Goal: Information Seeking & Learning: Compare options

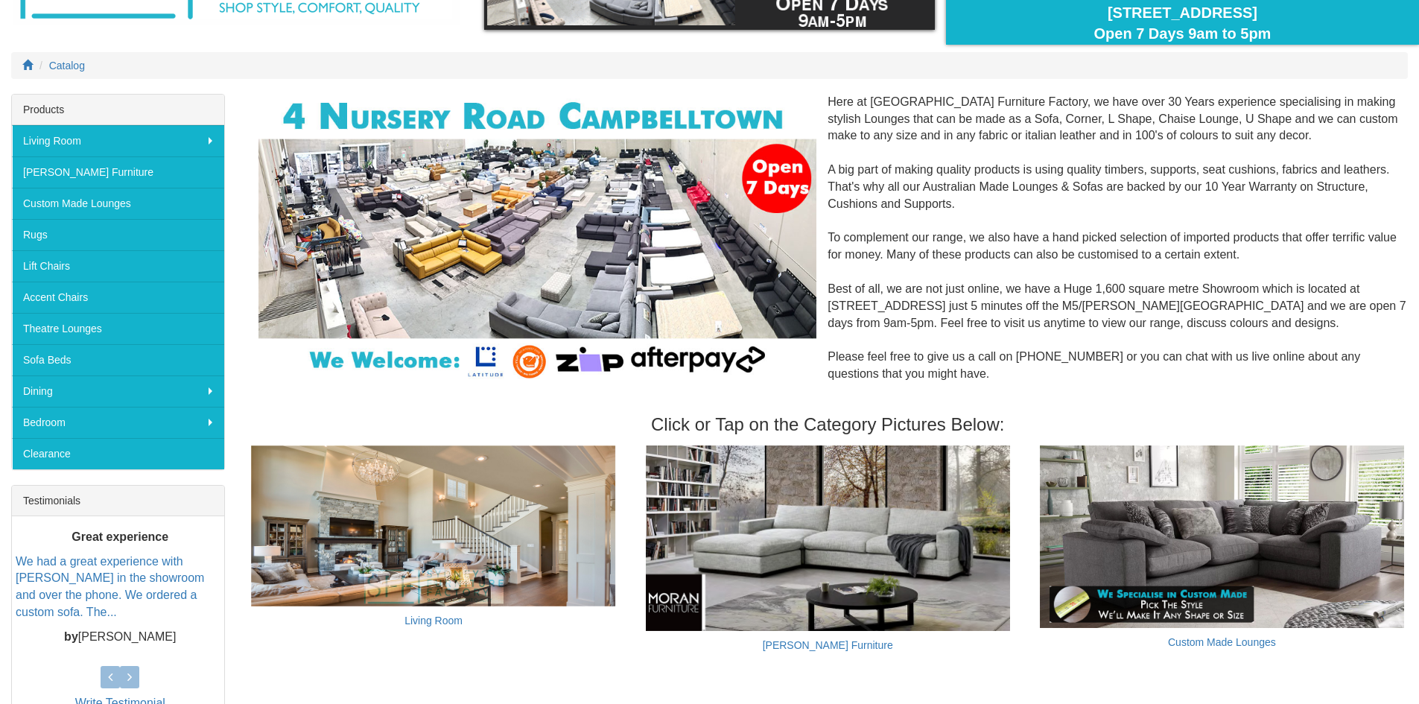
scroll to position [149, 0]
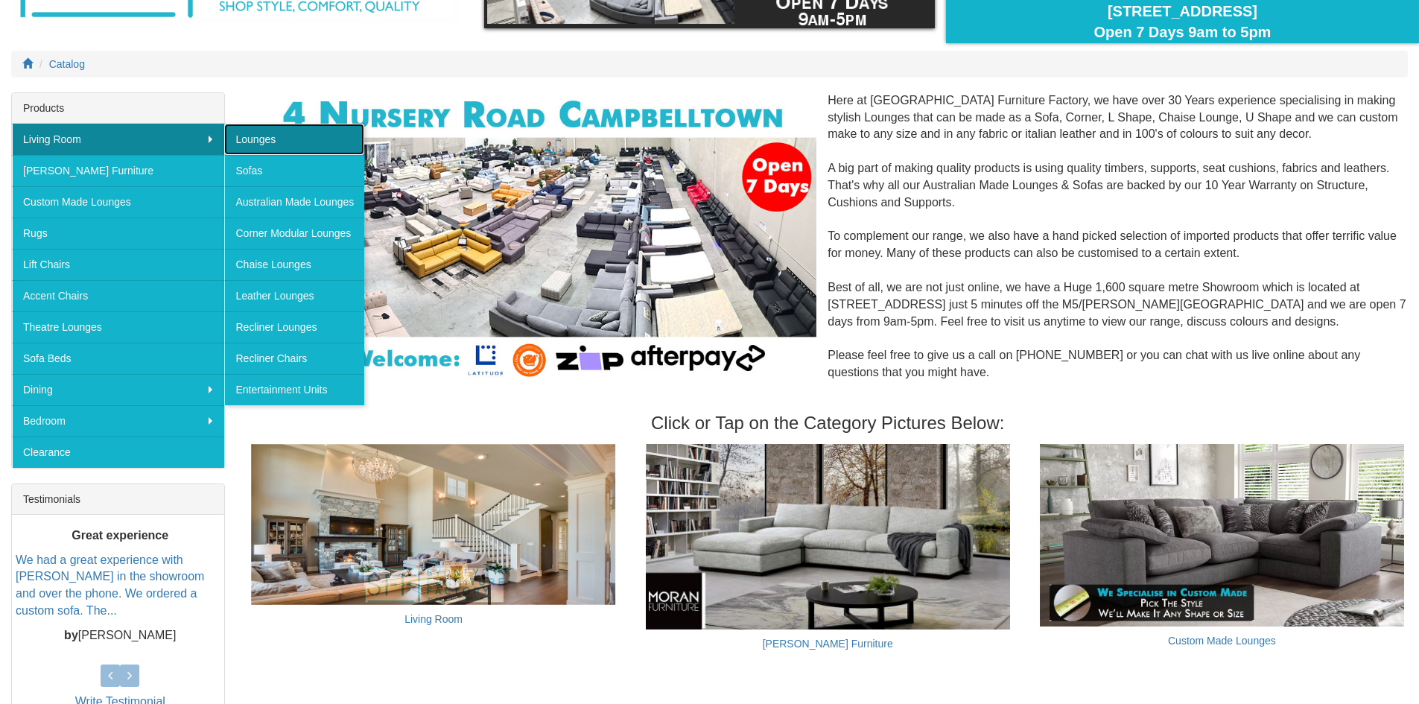
click at [292, 139] on link "Lounges" at bounding box center [294, 139] width 140 height 31
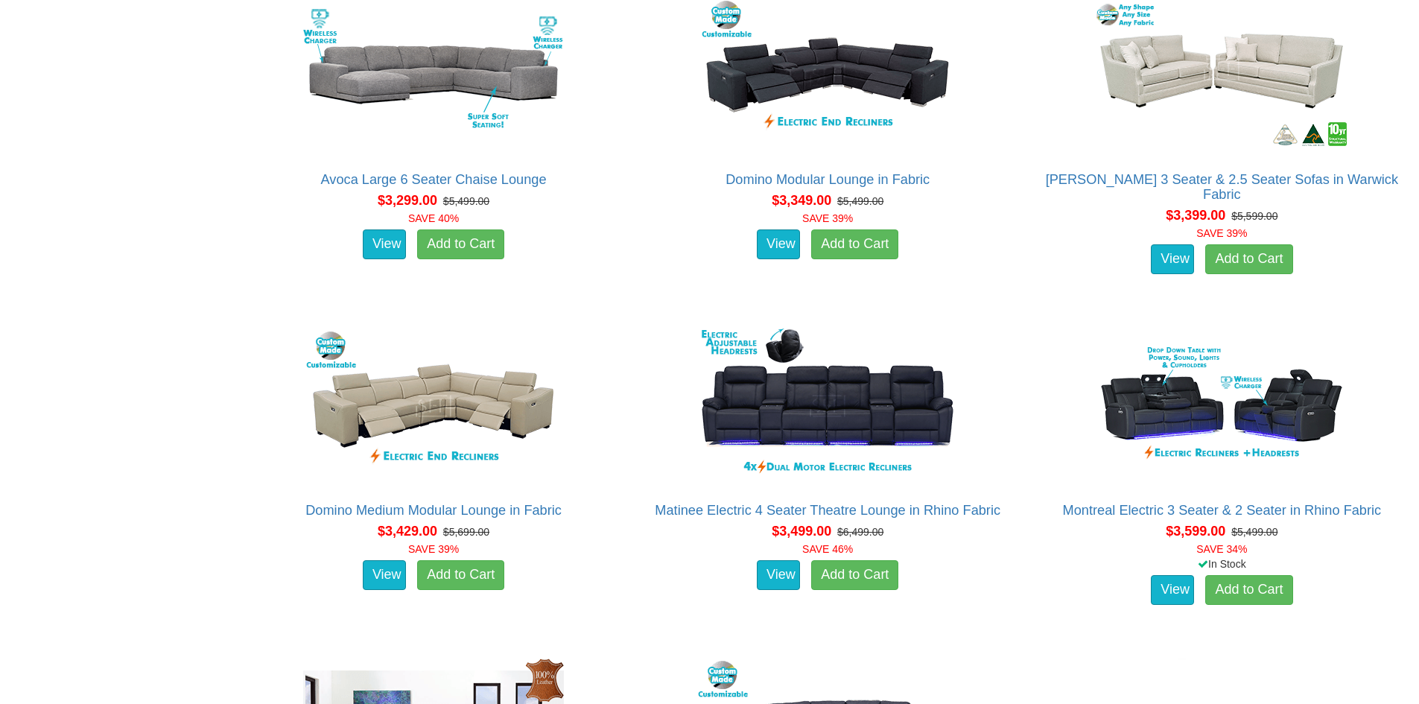
scroll to position [7149, 0]
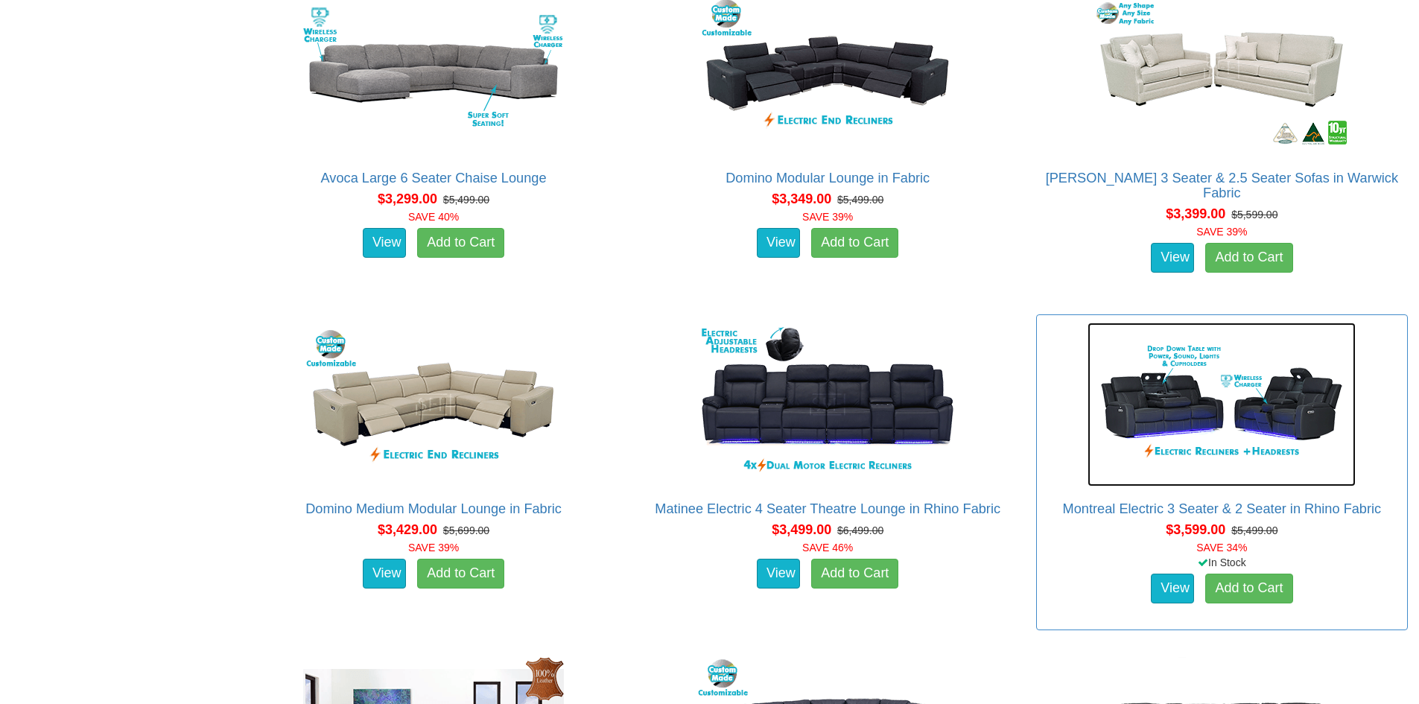
click at [1162, 405] on img at bounding box center [1221, 404] width 268 height 164
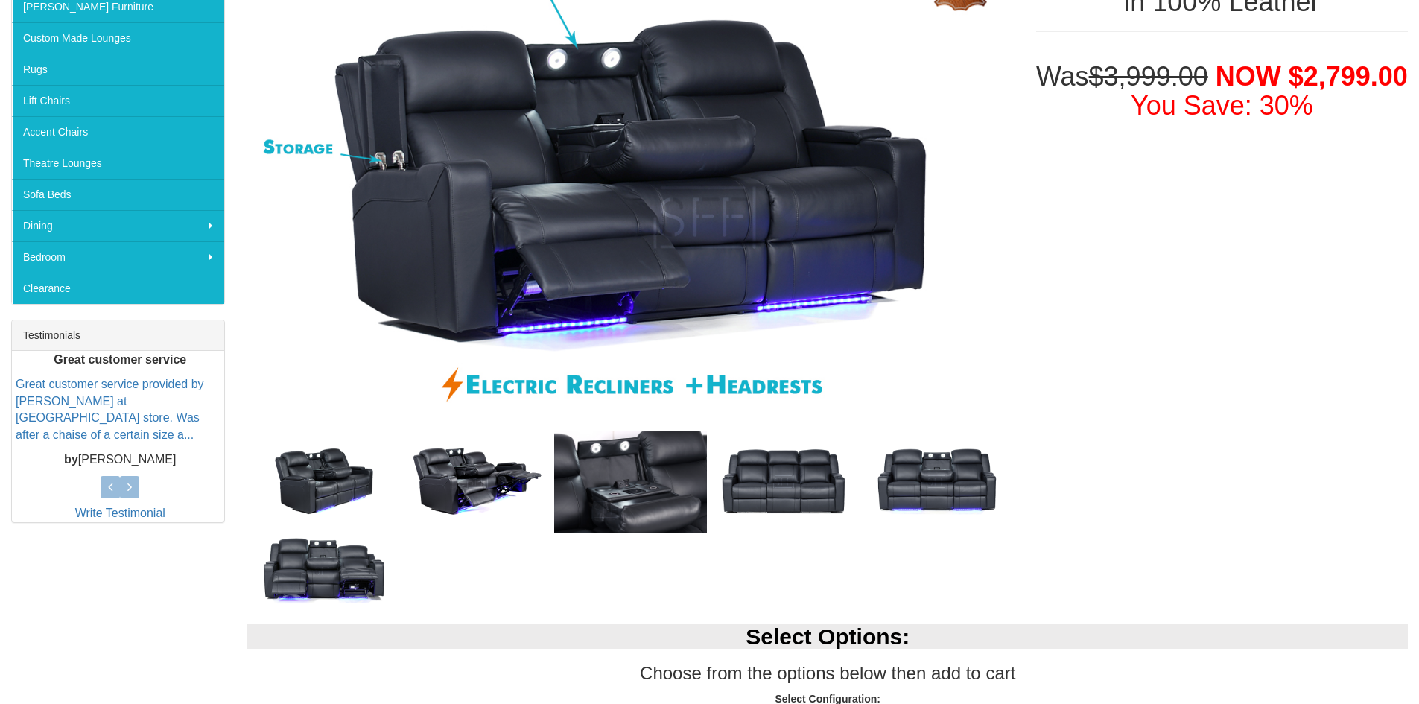
scroll to position [447, 0]
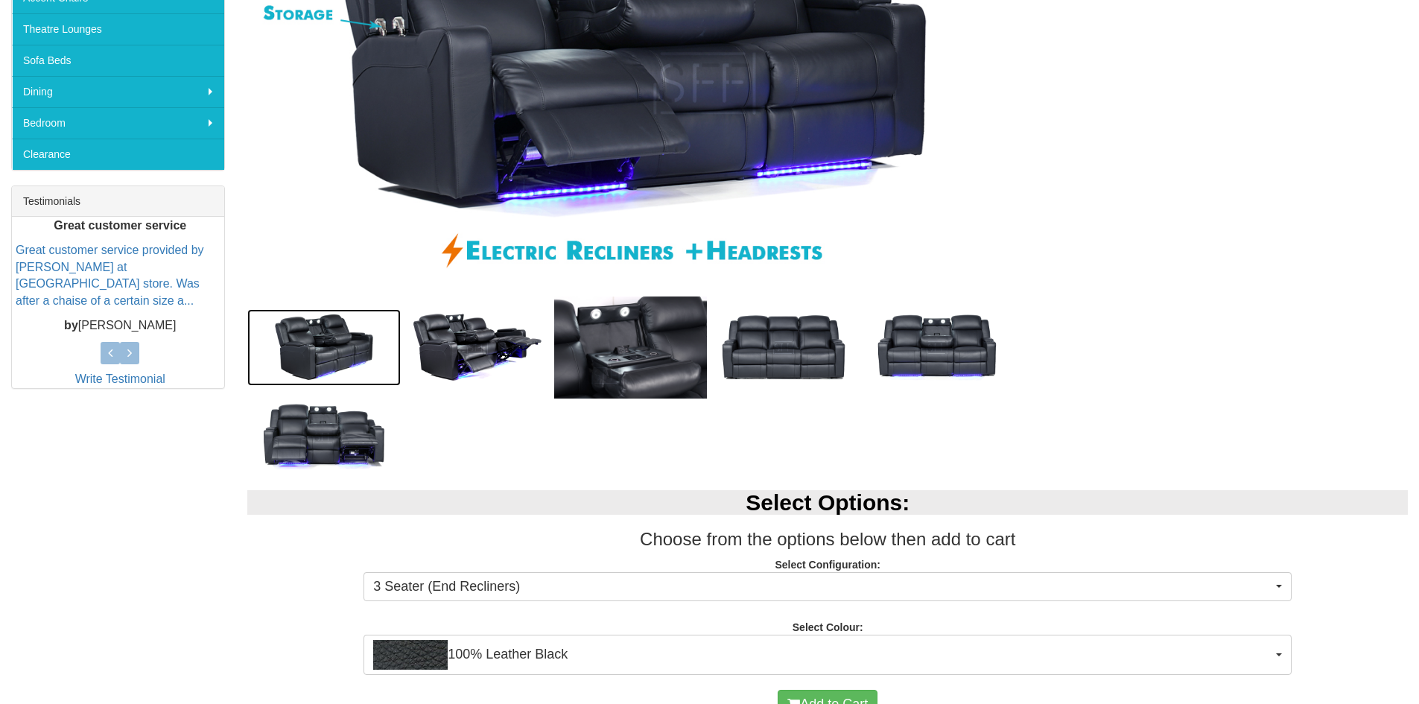
click at [346, 337] on img at bounding box center [323, 347] width 153 height 77
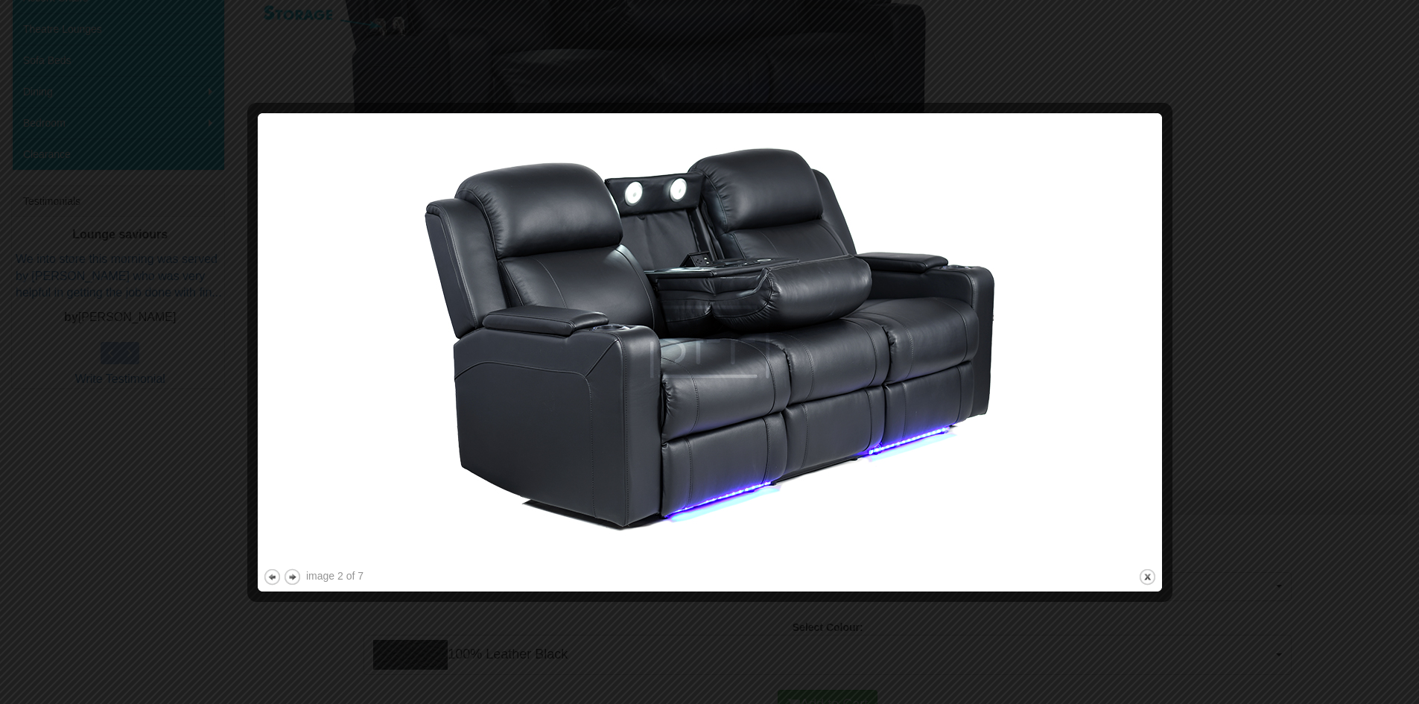
click at [1276, 314] on div at bounding box center [709, 352] width 1419 height 704
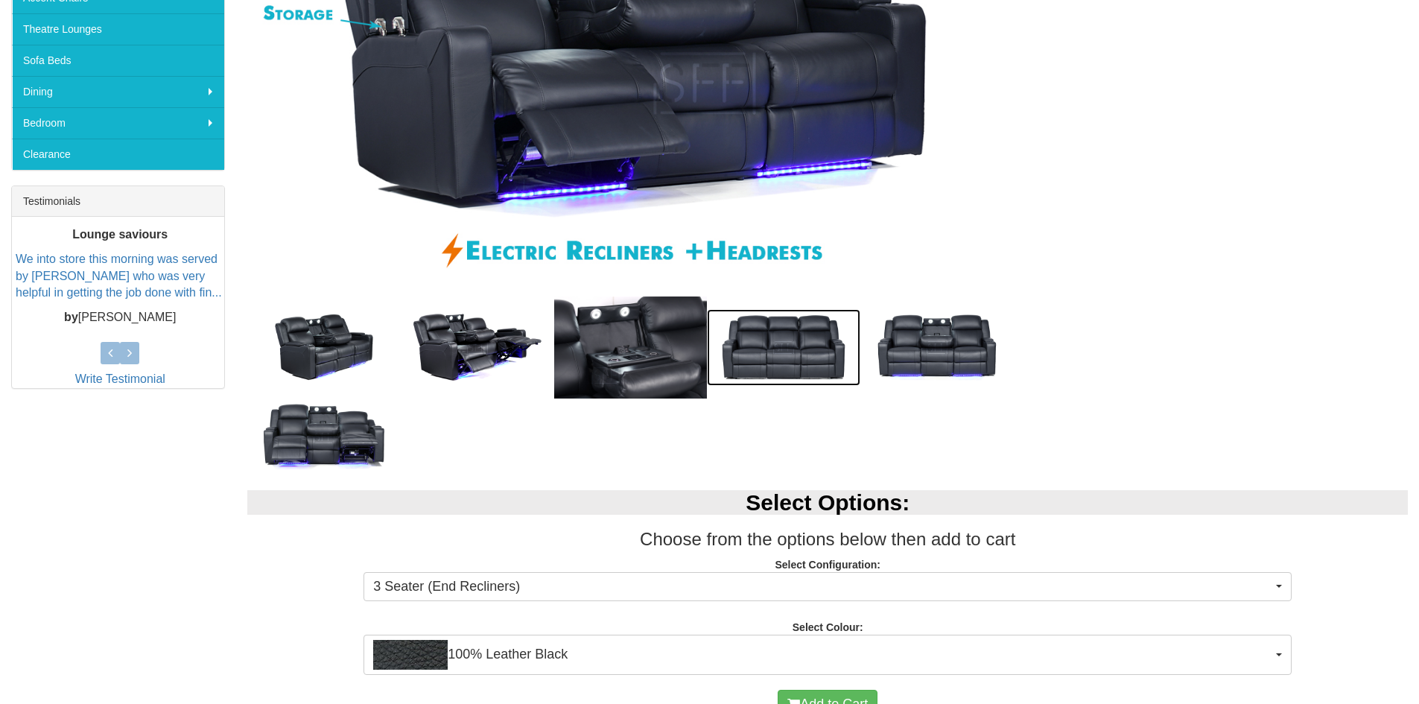
click at [764, 325] on img at bounding box center [783, 347] width 153 height 77
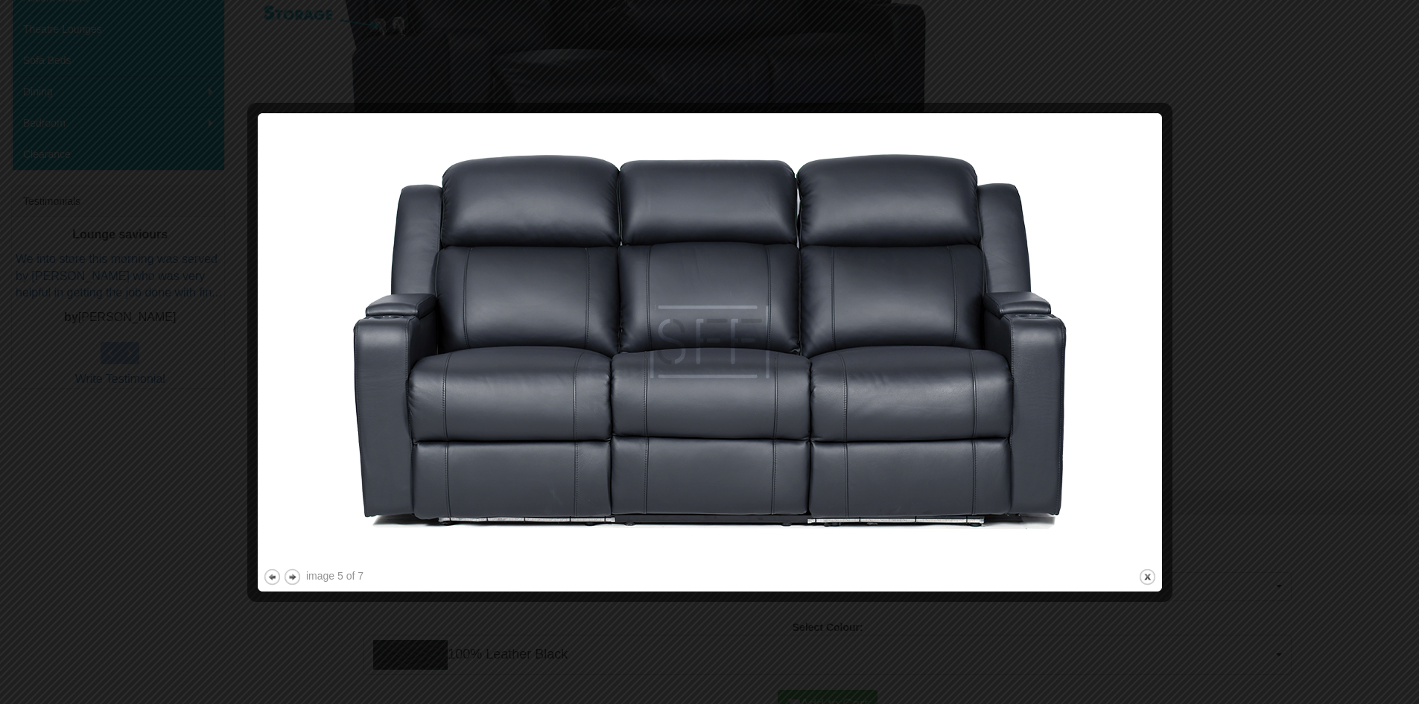
click at [1263, 261] on div at bounding box center [709, 352] width 1419 height 704
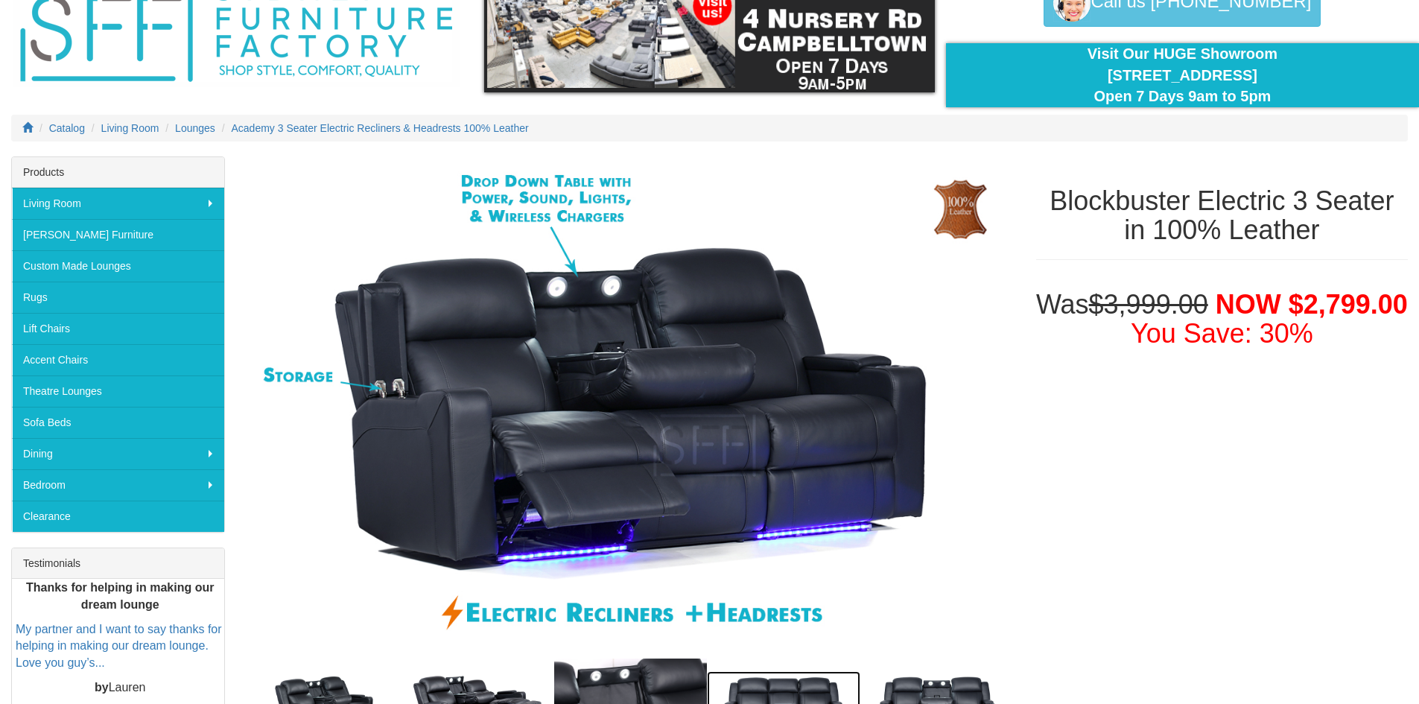
scroll to position [223, 0]
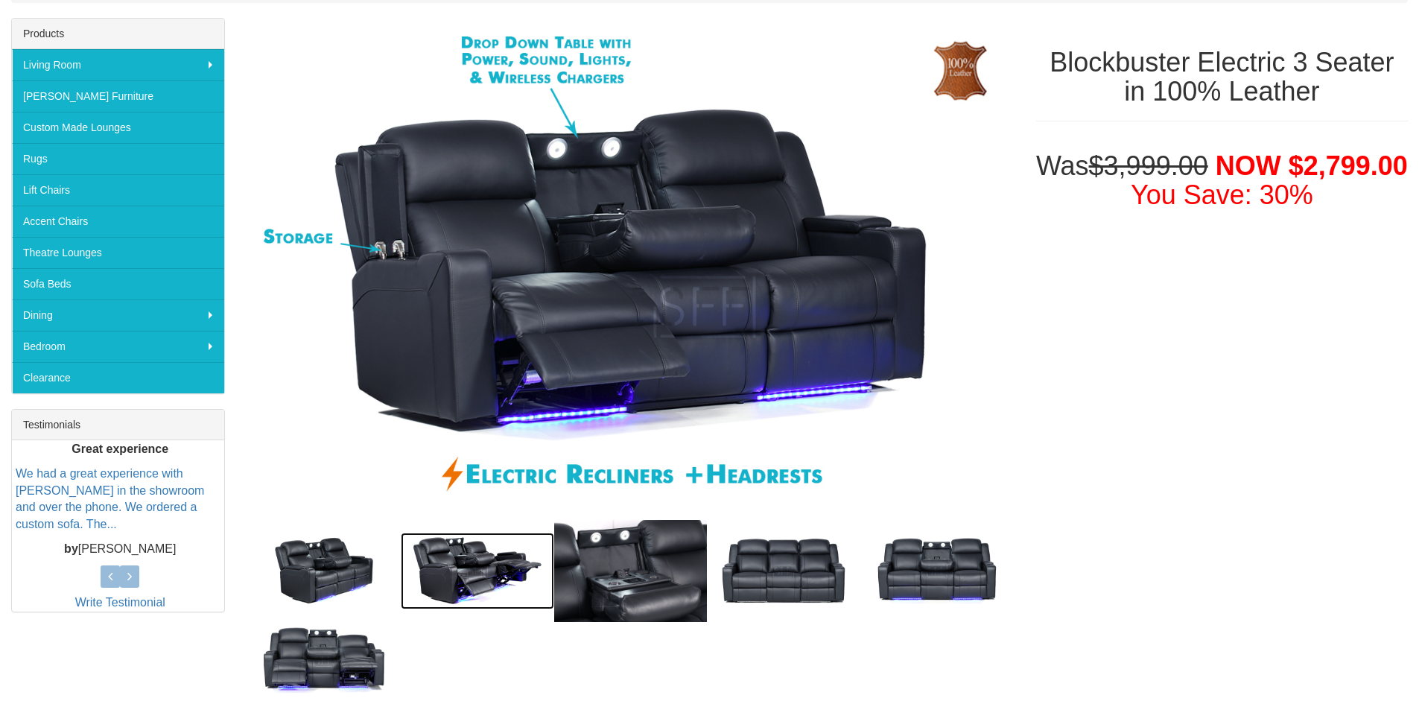
click at [489, 557] on img at bounding box center [477, 570] width 153 height 77
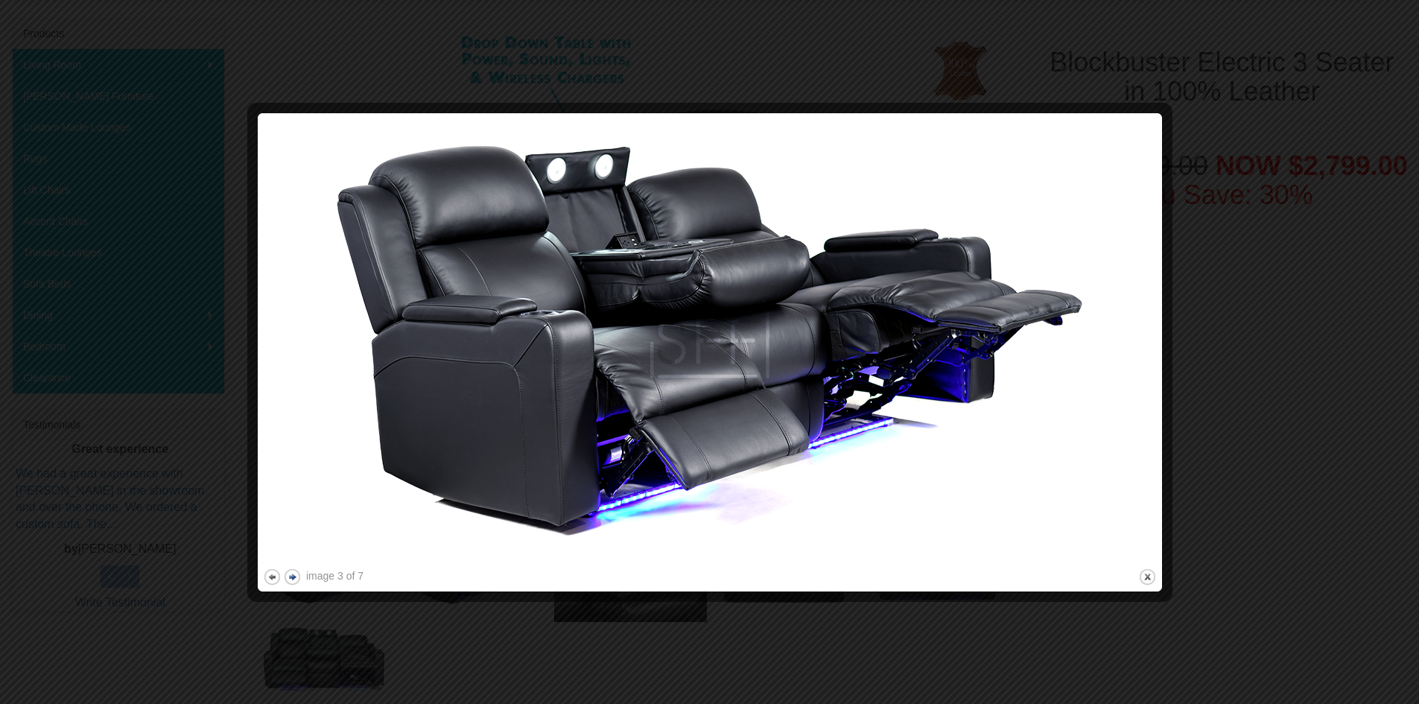
click at [293, 581] on button "next" at bounding box center [292, 576] width 19 height 19
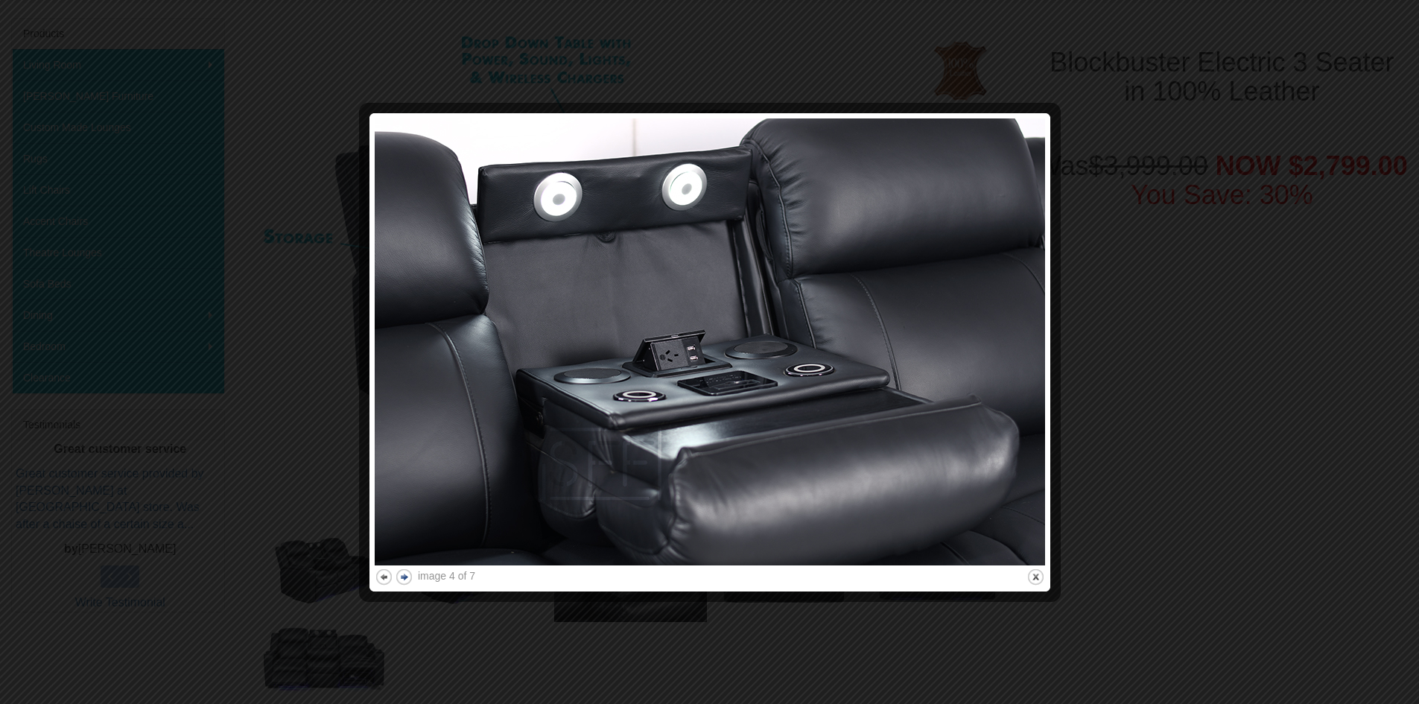
click at [399, 579] on button "next" at bounding box center [404, 576] width 19 height 19
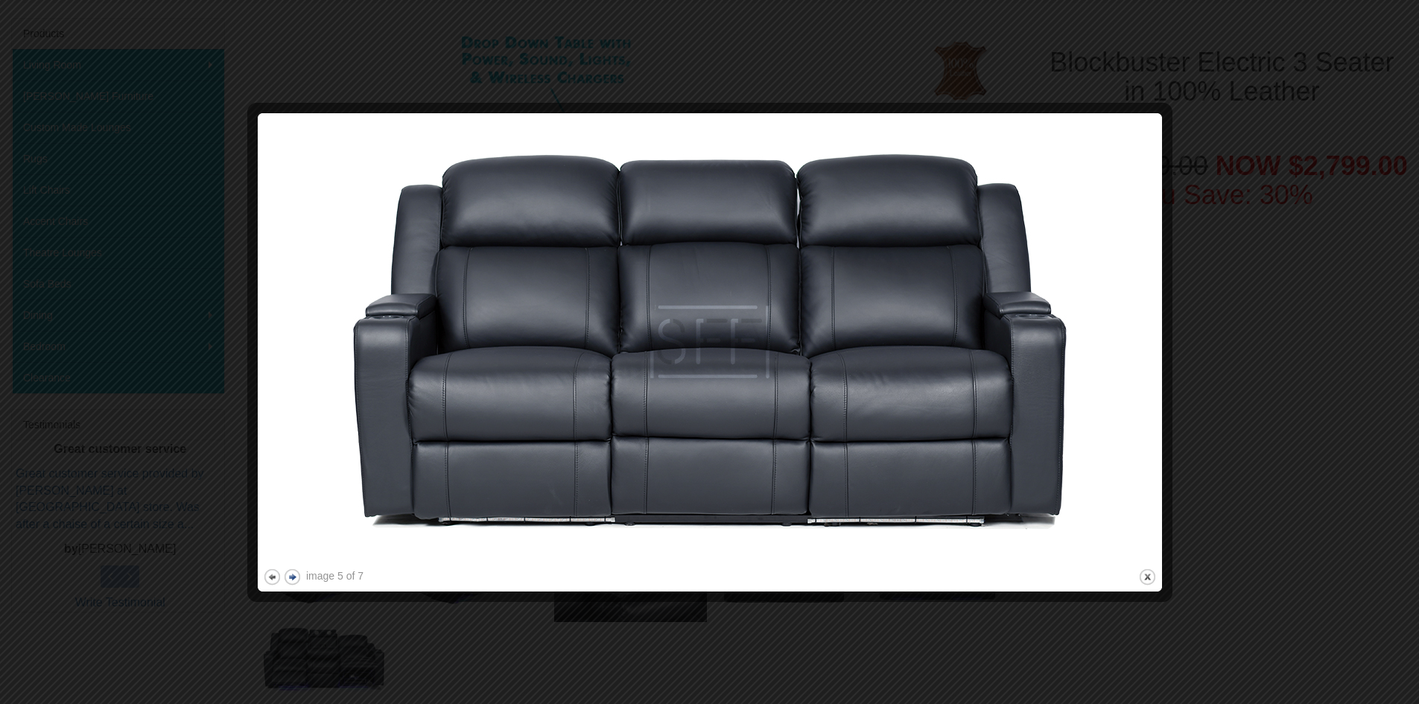
click at [298, 579] on button "next" at bounding box center [292, 576] width 19 height 19
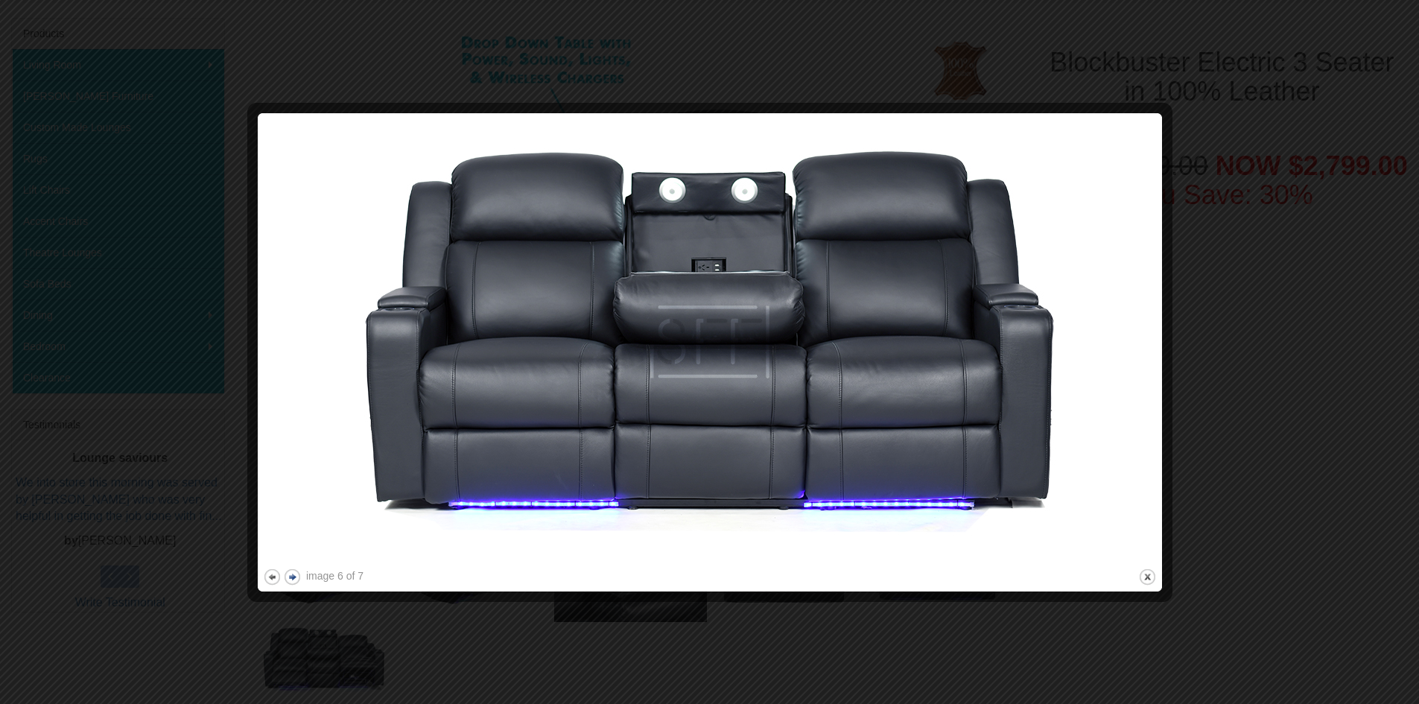
click at [298, 579] on button "next" at bounding box center [292, 576] width 19 height 19
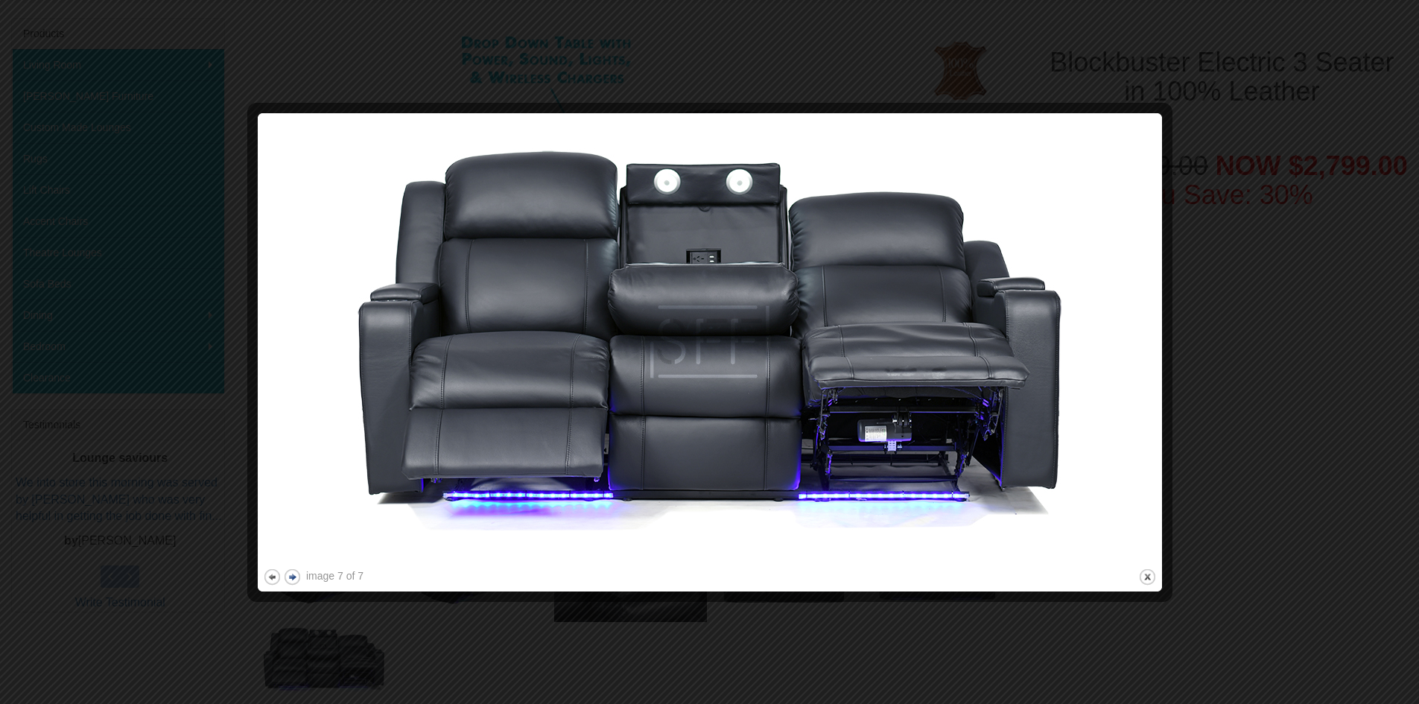
click at [298, 579] on button "next" at bounding box center [292, 576] width 19 height 19
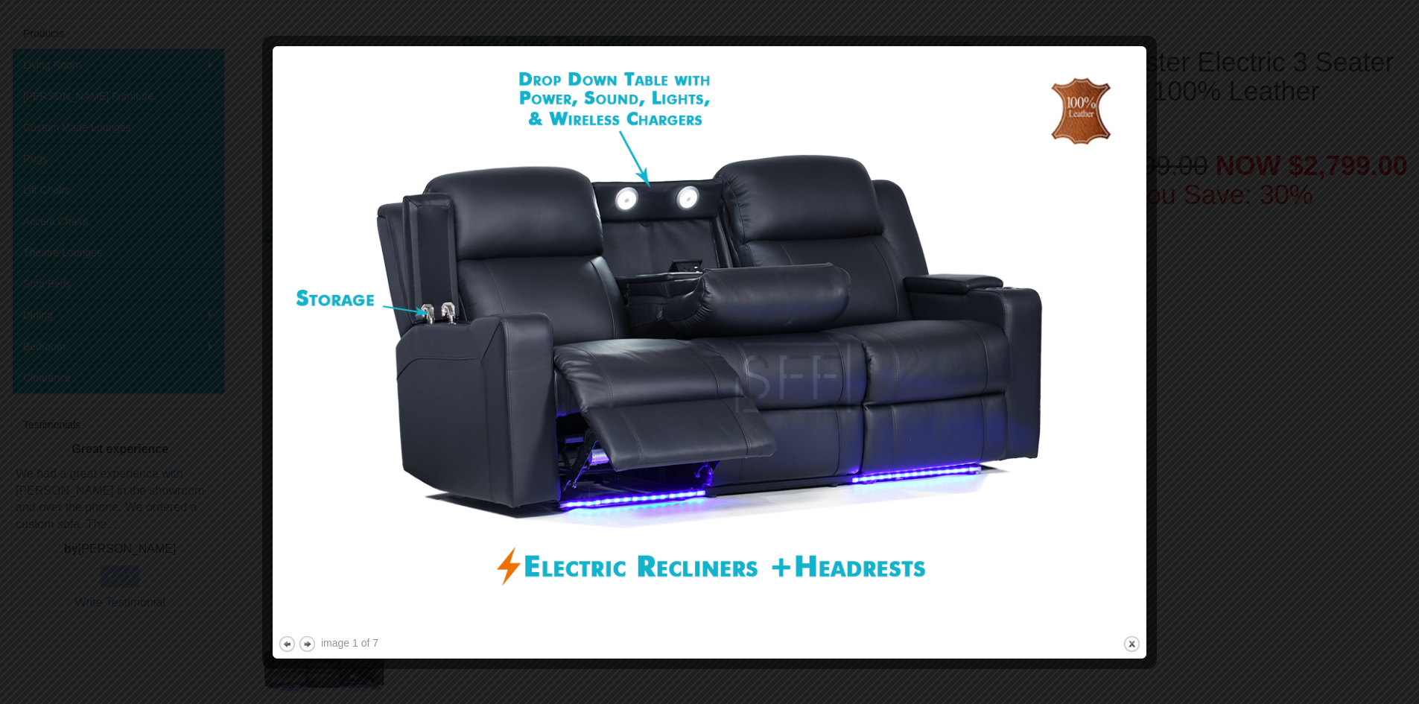
click at [1262, 143] on div at bounding box center [709, 352] width 1419 height 704
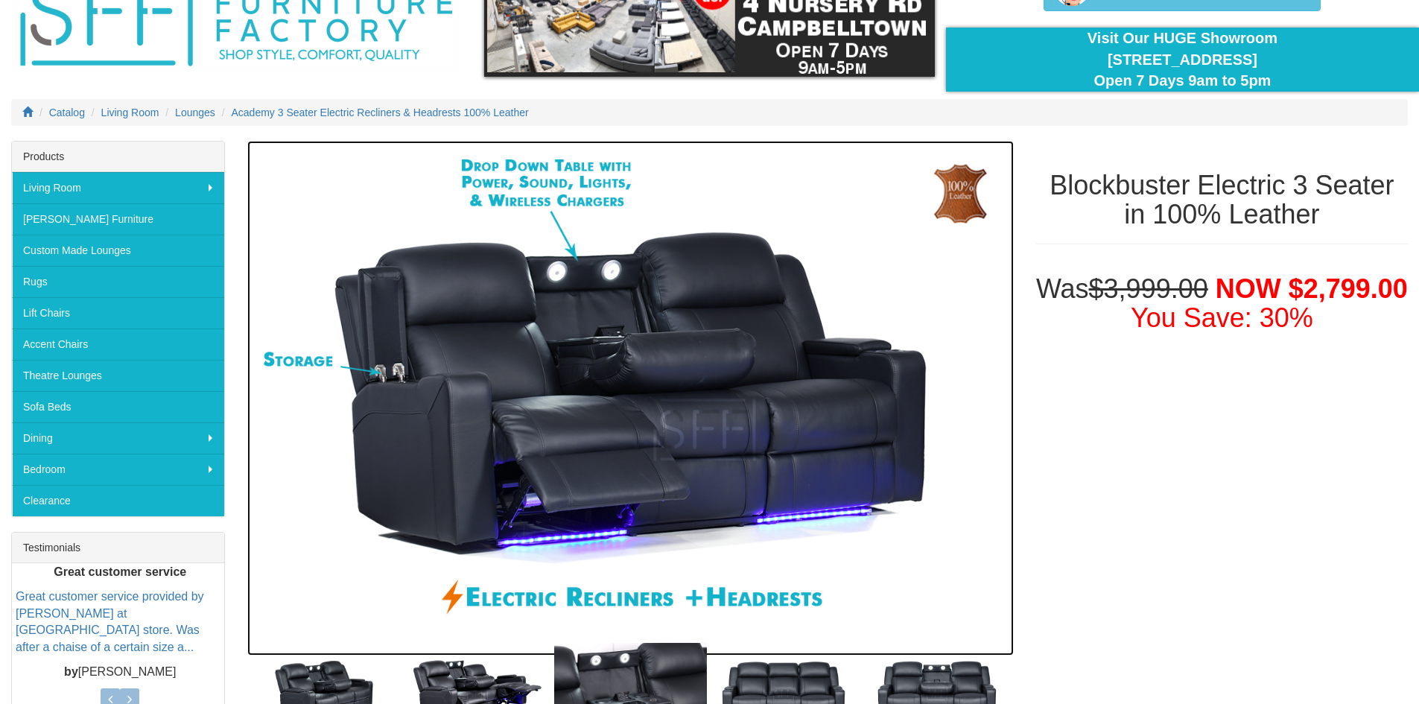
scroll to position [0, 0]
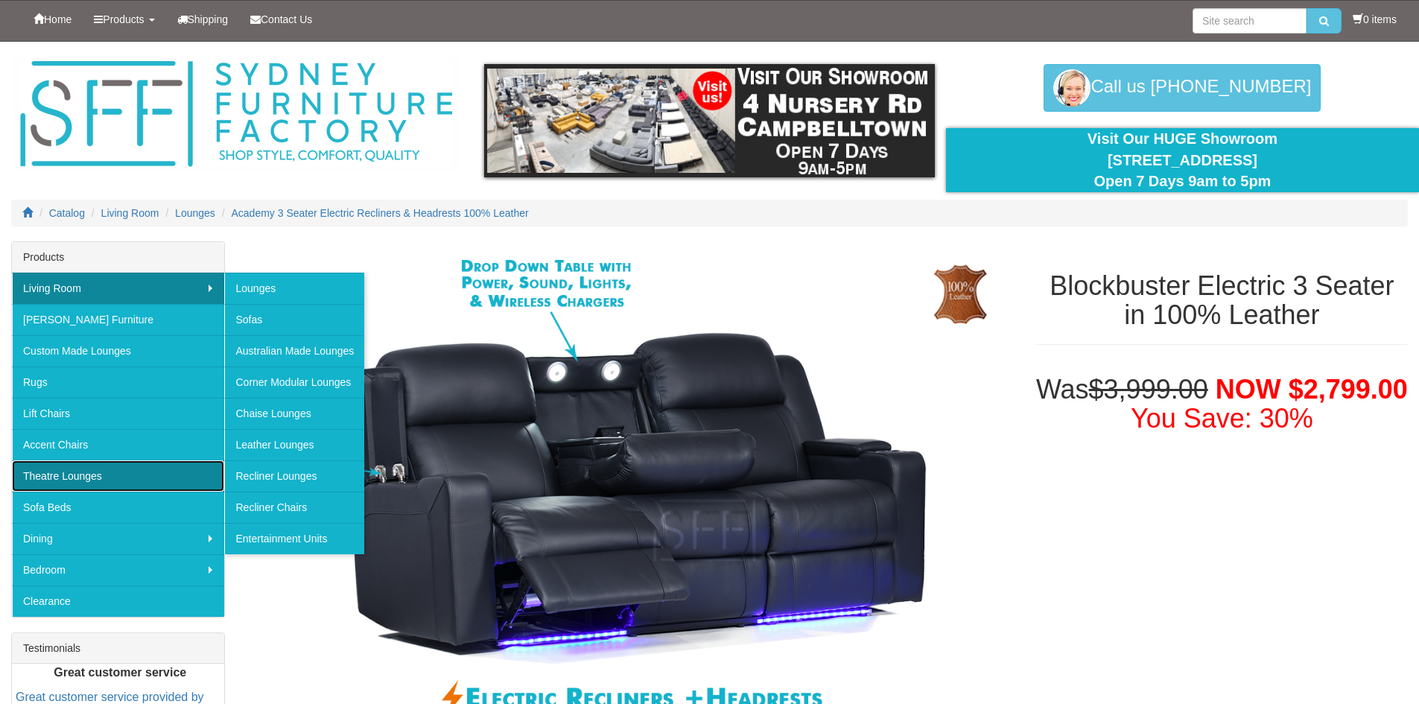
click at [125, 477] on link "Theatre Lounges" at bounding box center [118, 475] width 212 height 31
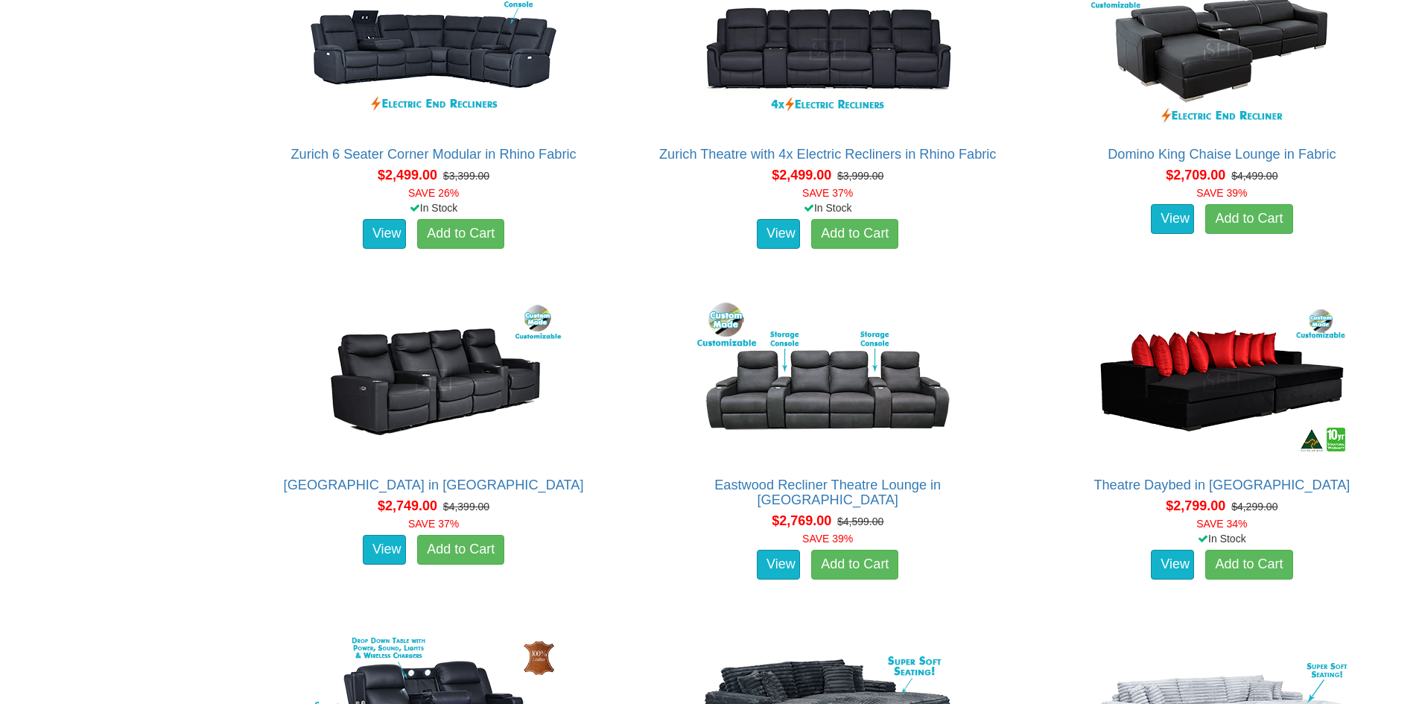
scroll to position [1564, 0]
